Goal: Transaction & Acquisition: Purchase product/service

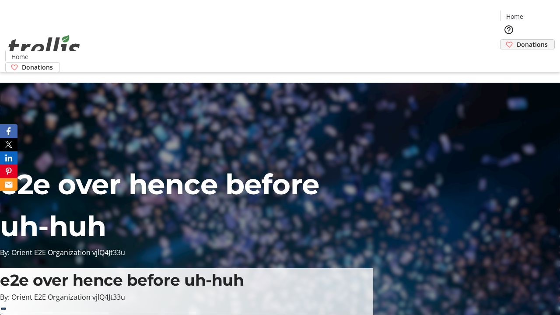
click at [517, 40] on span "Donations" at bounding box center [532, 44] width 31 height 9
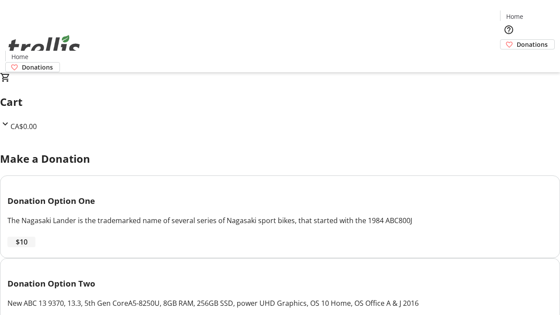
click at [28, 247] on span "$10" at bounding box center [22, 242] width 12 height 10
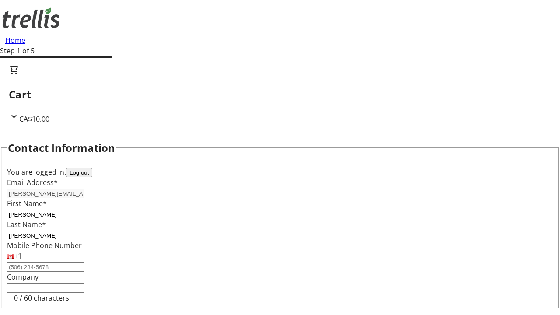
select select "CA"
type input "Kelowna"
select select "BC"
type input "Kelowna"
type input "V1Y 0C2"
